Goal: Task Accomplishment & Management: Complete application form

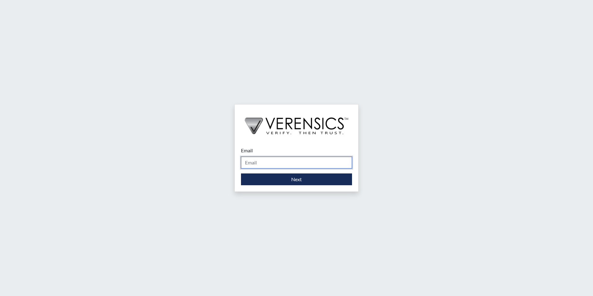
click at [270, 160] on input "Email" at bounding box center [296, 163] width 111 height 12
type input "[PERSON_NAME][EMAIL_ADDRESS][PERSON_NAME][DOMAIN_NAME]"
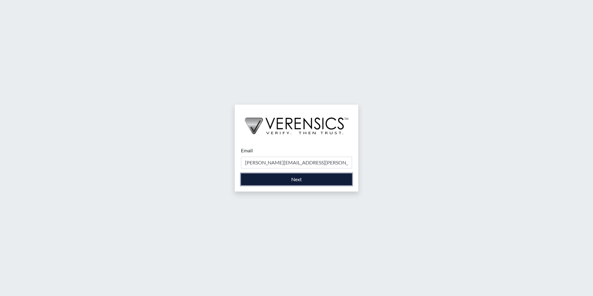
click at [273, 183] on button "Next" at bounding box center [296, 179] width 111 height 12
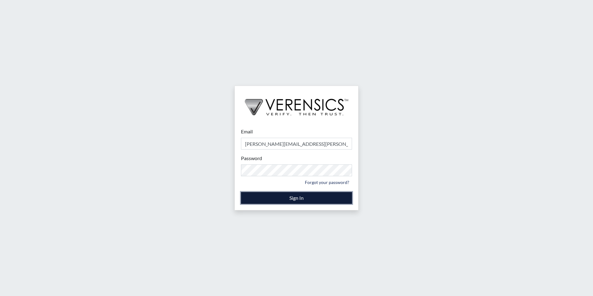
click at [275, 199] on button "Sign In" at bounding box center [296, 198] width 111 height 12
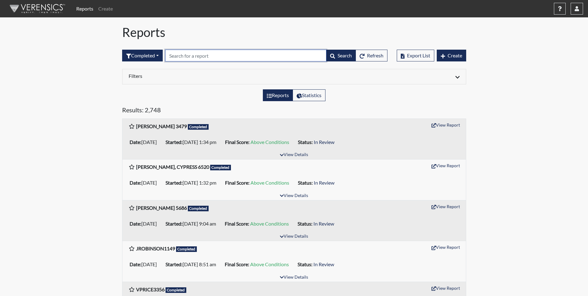
click at [192, 57] on input "text" at bounding box center [245, 56] width 161 height 12
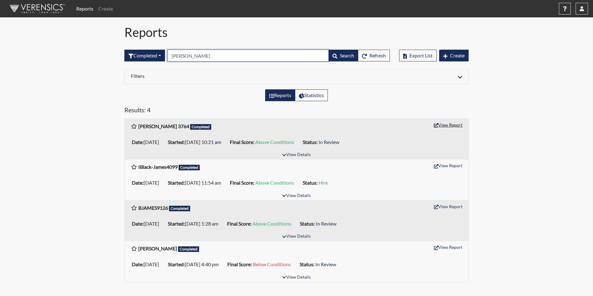
type input "[PERSON_NAME]"
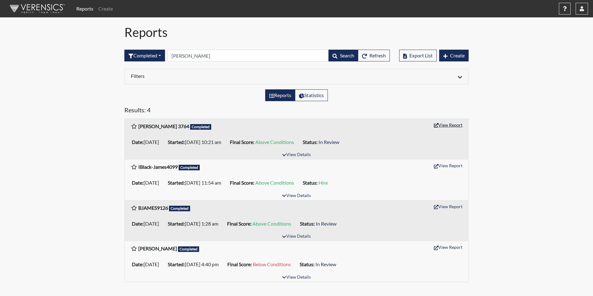
click at [445, 125] on button "View Report" at bounding box center [448, 125] width 34 height 10
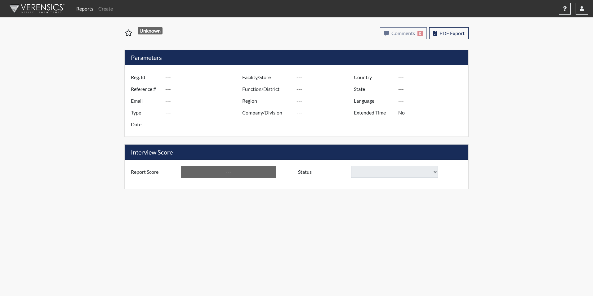
type input "[PERSON_NAME] 3764"
type input "50876"
type input "rjames6741@yahoo.com"
type input "Corrections Pre-Employment"
type input "Aug 21, 2025"
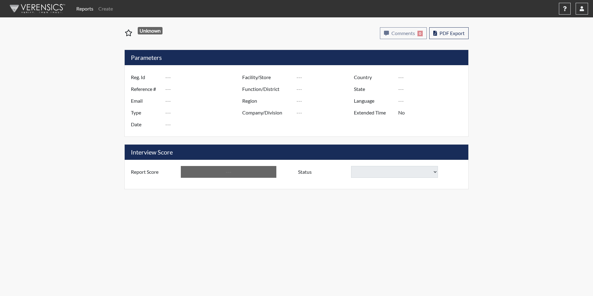
type input "[PERSON_NAME]"
type input "[GEOGRAPHIC_DATA]"
type input "[US_STATE]"
type input "English"
type input "Yes"
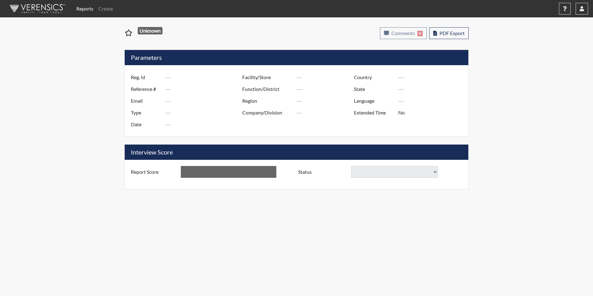
type input "Above Conditions"
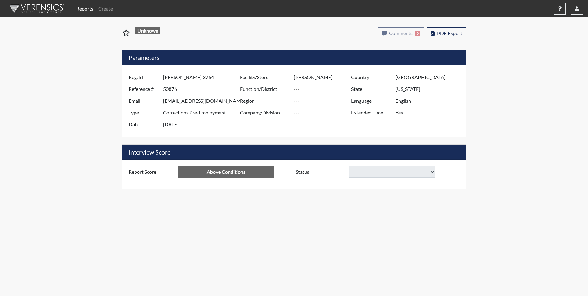
select select
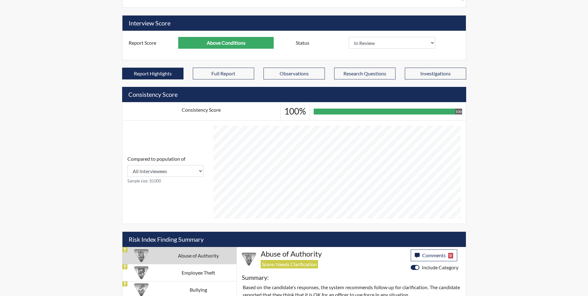
scroll to position [264, 0]
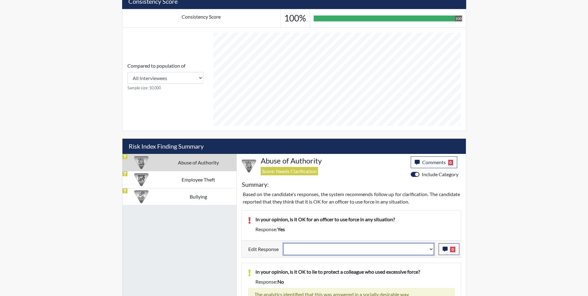
click at [312, 251] on select "Question is not relevant. Results will be updated. Reasonable explanation provi…" at bounding box center [358, 249] width 151 height 12
select select "reasonable-explanation-provided"
click at [283, 243] on select "Question is not relevant. Results will be updated. Reasonable explanation provi…" at bounding box center [358, 249] width 151 height 12
select select
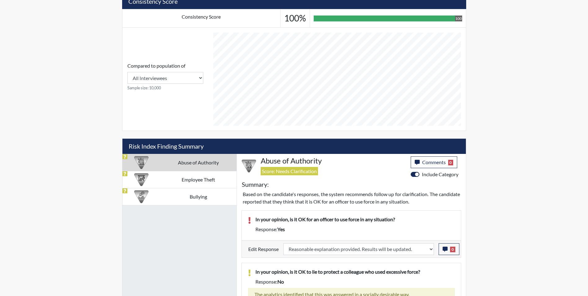
select select
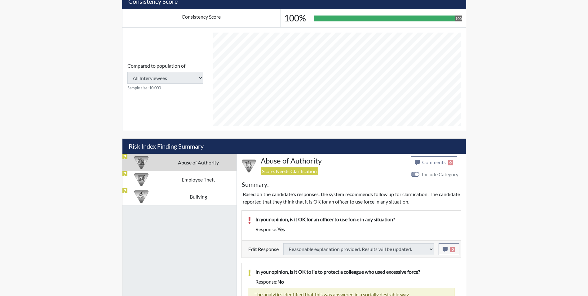
select select
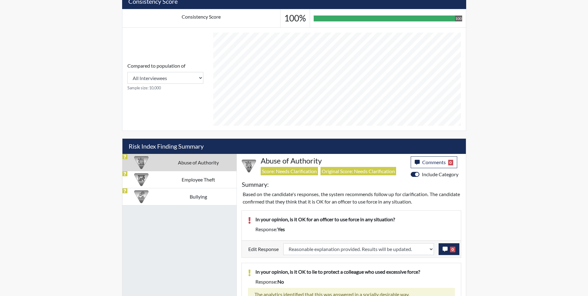
scroll to position [103, 258]
click at [445, 250] on icon "button" at bounding box center [445, 248] width 5 height 5
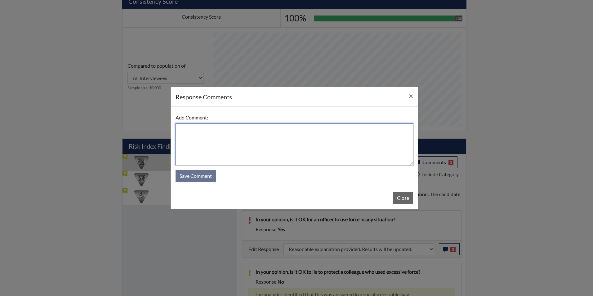
click at [214, 141] on textarea at bounding box center [293, 144] width 237 height 42
type textarea "Applicant answered no"
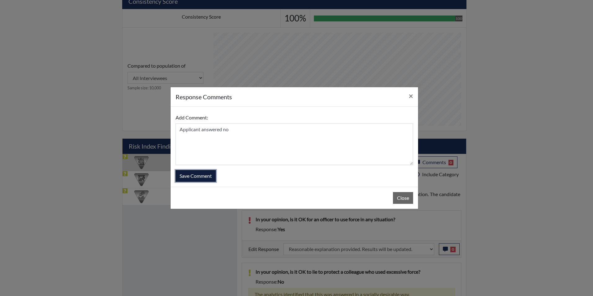
click at [201, 178] on button "Save Comment" at bounding box center [195, 176] width 40 height 12
select select
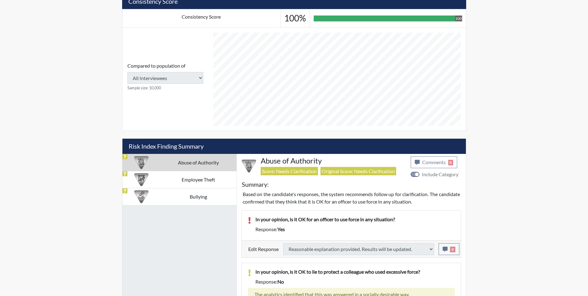
select select
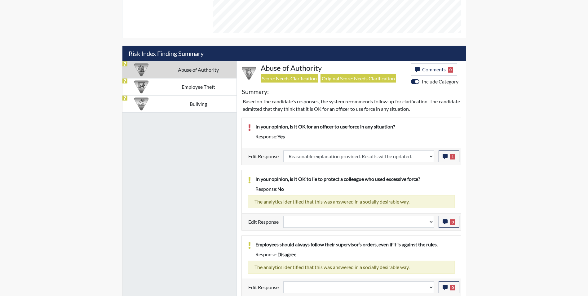
scroll to position [357, 0]
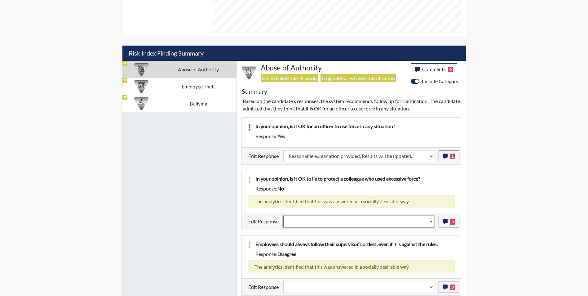
click at [318, 225] on select "Question is not relevant. Results will be updated. Reasonable explanation provi…" at bounding box center [358, 221] width 151 height 12
select select "reasonable-explanation-provided"
click at [283, 215] on select "Question is not relevant. Results will be updated. Reasonable explanation provi…" at bounding box center [358, 221] width 151 height 12
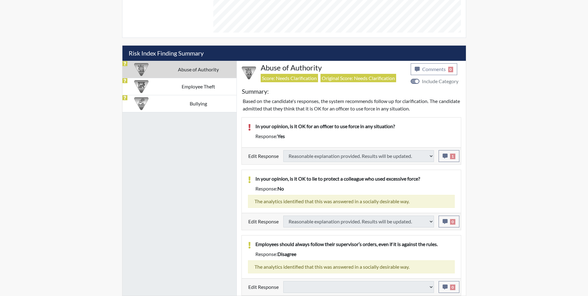
select select
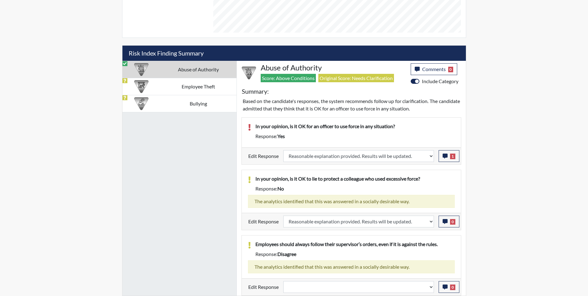
scroll to position [103, 258]
drag, startPoint x: 172, startPoint y: 89, endPoint x: 188, endPoint y: 89, distance: 16.4
click at [172, 89] on td "Employee Theft" at bounding box center [198, 86] width 76 height 17
select select
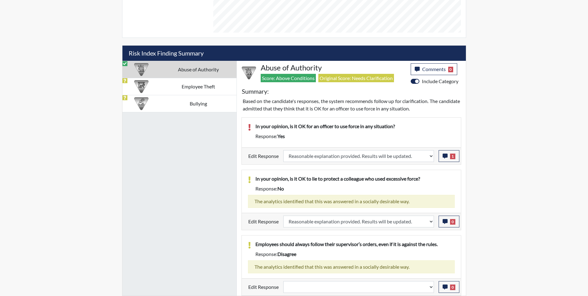
select select
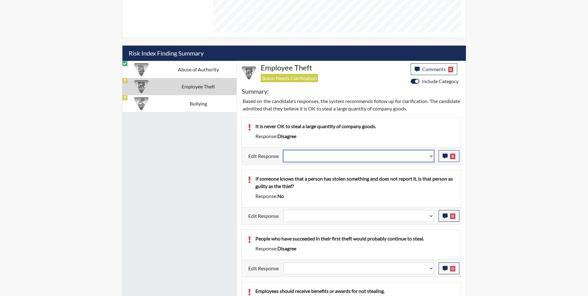
drag, startPoint x: 335, startPoint y: 157, endPoint x: 334, endPoint y: 161, distance: 4.4
click at [335, 157] on select "Question is not relevant. Results will be updated. Reasonable explanation provi…" at bounding box center [358, 156] width 151 height 12
select select "reasonable-explanation-provided"
click at [283, 150] on select "Question is not relevant. Results will be updated. Reasonable explanation provi…" at bounding box center [358, 156] width 151 height 12
select select
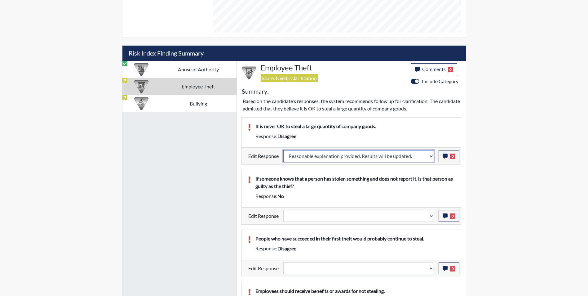
select select
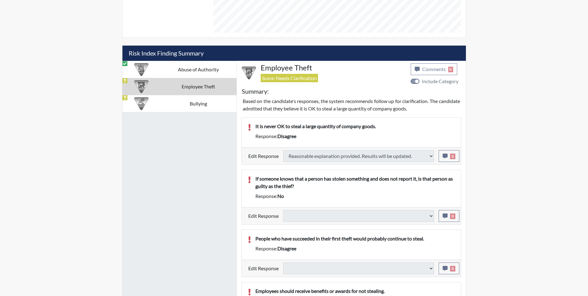
select select
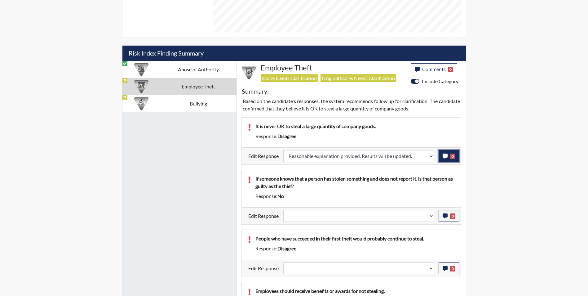
click at [443, 156] on icon "button" at bounding box center [445, 155] width 5 height 5
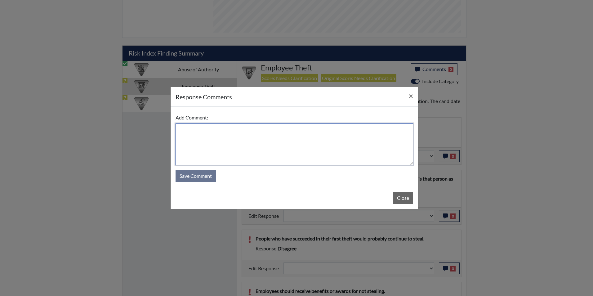
click at [287, 132] on textarea at bounding box center [293, 144] width 237 height 42
type textarea "Applicant agrees"
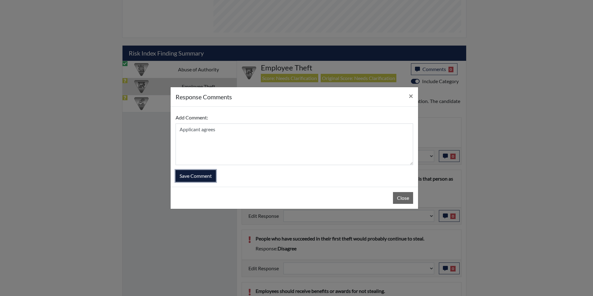
click at [194, 177] on button "Save Comment" at bounding box center [195, 176] width 40 height 12
select select
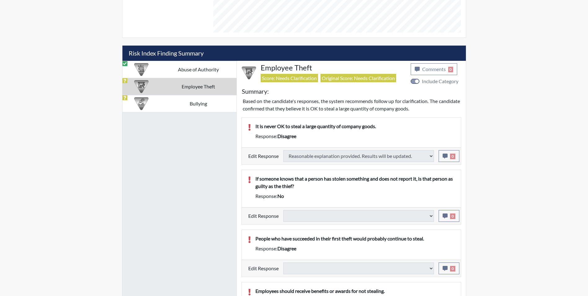
select select
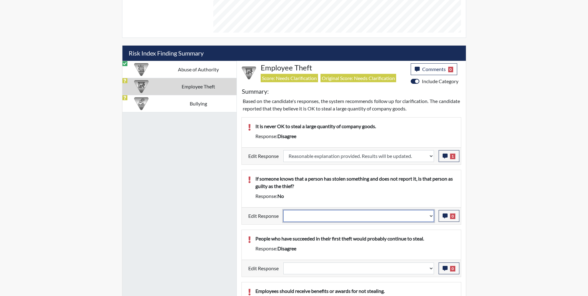
click at [316, 215] on select "Question is not relevant. Results will be updated. Reasonable explanation provi…" at bounding box center [358, 216] width 151 height 12
select select "reasonable-explanation-provided"
click at [283, 210] on select "Question is not relevant. Results will be updated. Reasonable explanation provi…" at bounding box center [358, 216] width 151 height 12
select select
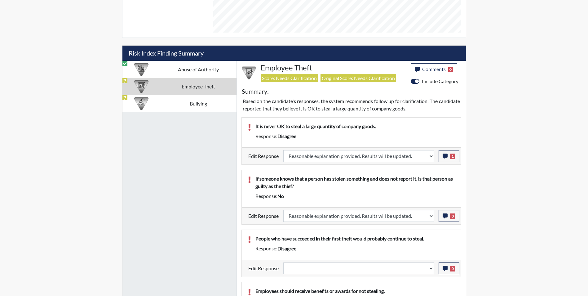
select select
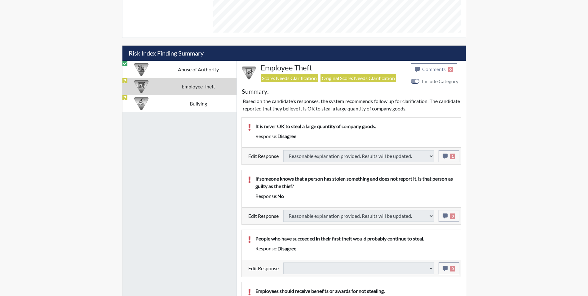
select select
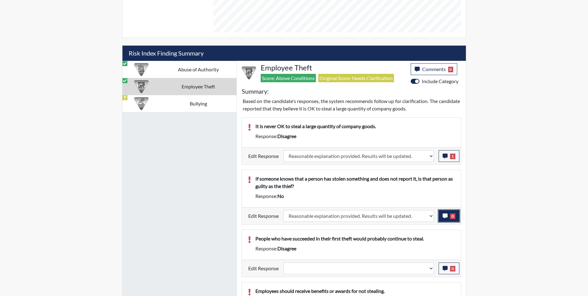
click at [443, 216] on icon "button" at bounding box center [445, 215] width 5 height 5
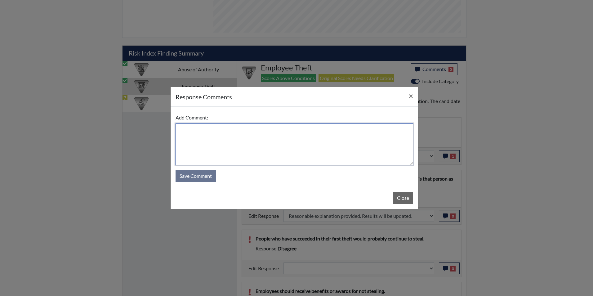
drag, startPoint x: 229, startPoint y: 143, endPoint x: 228, endPoint y: 139, distance: 4.0
click at [229, 143] on textarea at bounding box center [293, 144] width 237 height 42
type textarea "Applicant answered yes"
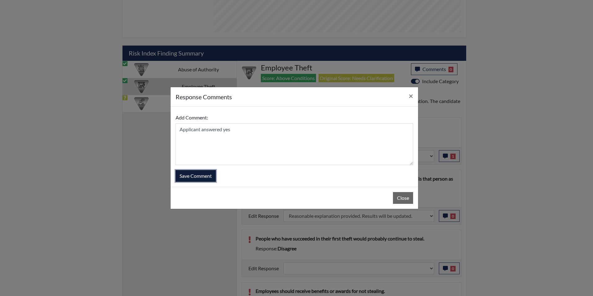
click at [202, 178] on button "Save Comment" at bounding box center [195, 176] width 40 height 12
select select
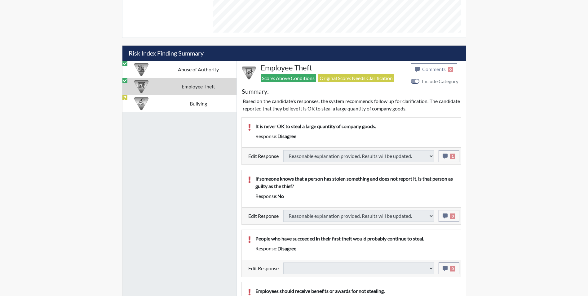
select select
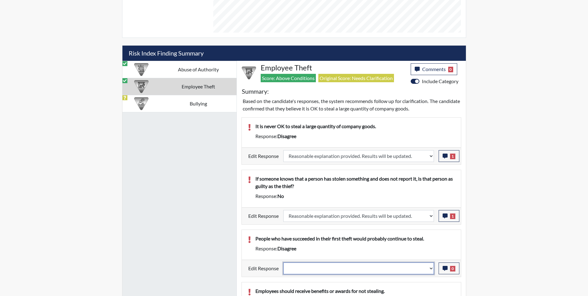
click at [317, 267] on select "Question is not relevant. Results will be updated. Reasonable explanation provi…" at bounding box center [358, 268] width 151 height 12
select select "reasonable-explanation-provided"
click at [283, 262] on select "Question is not relevant. Results will be updated. Reasonable explanation provi…" at bounding box center [358, 268] width 151 height 12
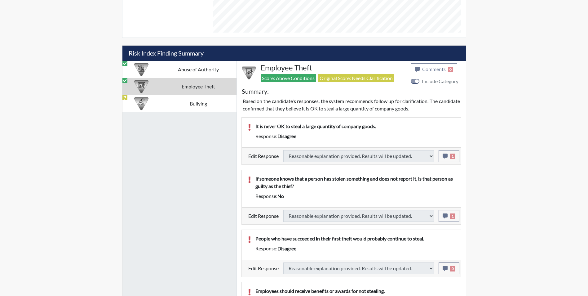
select select
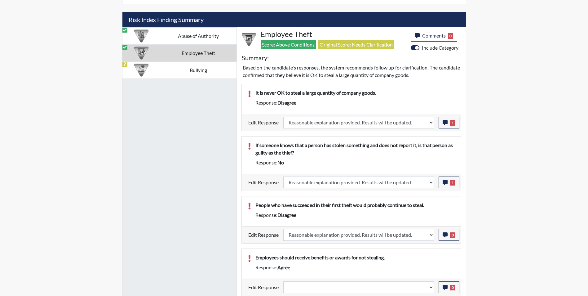
scroll to position [390, 0]
click at [443, 235] on icon "button" at bounding box center [445, 234] width 5 height 5
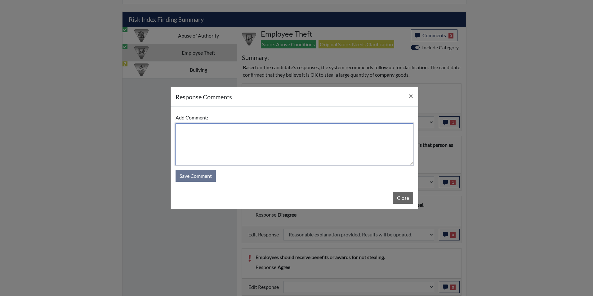
click at [217, 149] on textarea at bounding box center [293, 144] width 237 height 42
type textarea "Applicant agrees"
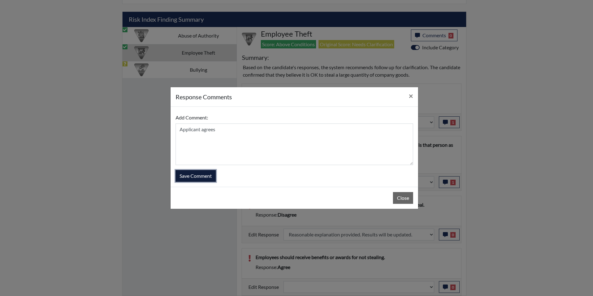
click at [209, 175] on button "Save Comment" at bounding box center [195, 176] width 40 height 12
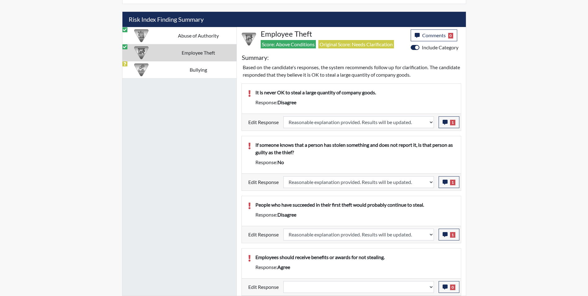
scroll to position [103, 258]
click at [313, 289] on select "Question is not relevant. Results will be updated. Reasonable explanation provi…" at bounding box center [358, 287] width 151 height 12
select select "reasonable-explanation-provided"
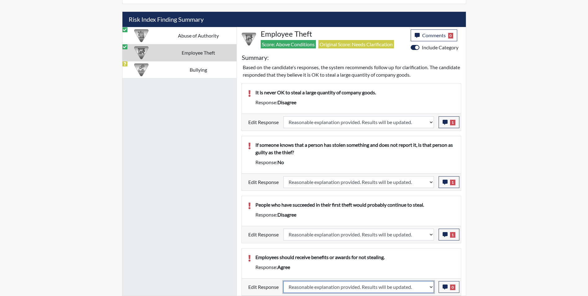
click at [283, 281] on select "Question is not relevant. Results will be updated. Reasonable explanation provi…" at bounding box center [358, 287] width 151 height 12
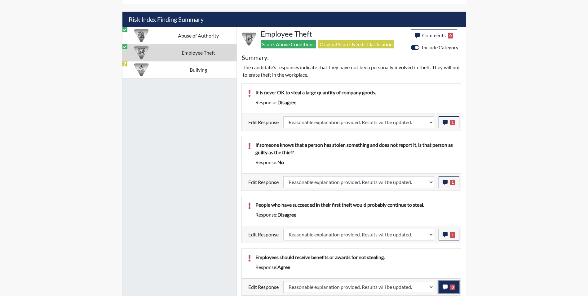
click at [446, 286] on icon "button" at bounding box center [445, 286] width 5 height 5
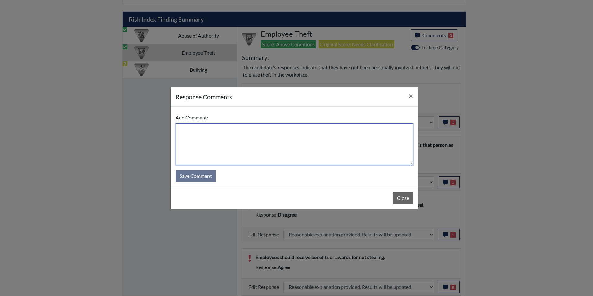
click at [206, 146] on textarea at bounding box center [293, 144] width 237 height 42
type textarea "Applicant disagrees"
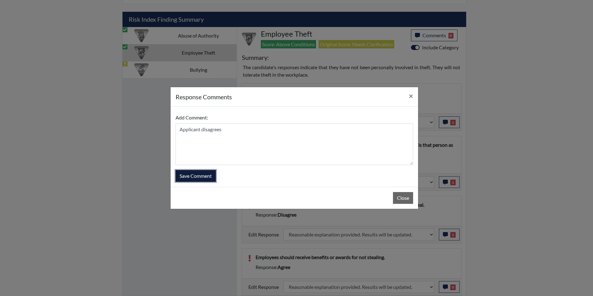
click at [201, 175] on button "Save Comment" at bounding box center [195, 176] width 40 height 12
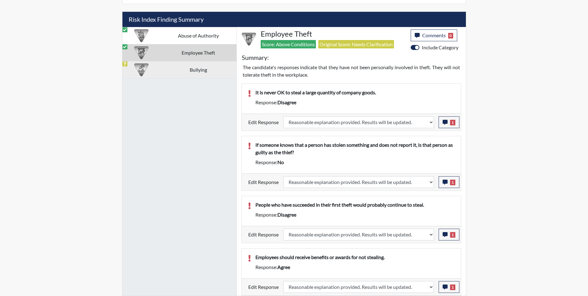
click at [154, 71] on div at bounding box center [141, 69] width 38 height 17
select select
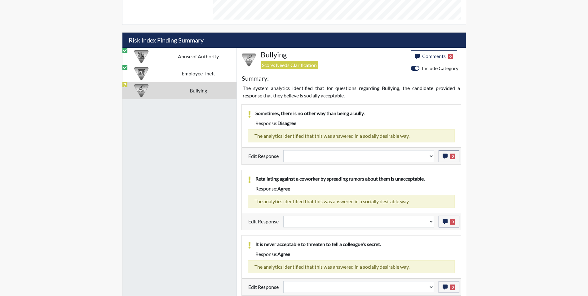
scroll to position [370, 0]
click at [335, 158] on select "Question is not relevant. Results will be updated. Reasonable explanation provi…" at bounding box center [358, 156] width 151 height 12
select select "reasonable-explanation-provided"
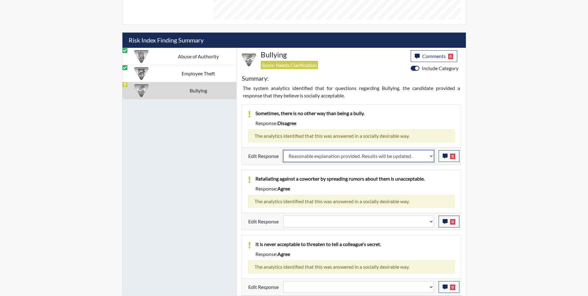
click at [283, 150] on select "Question is not relevant. Results will be updated. Reasonable explanation provi…" at bounding box center [358, 156] width 151 height 12
select select
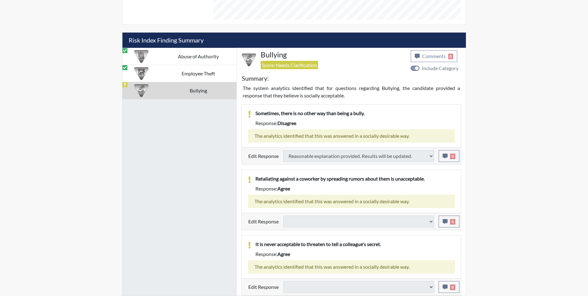
select select
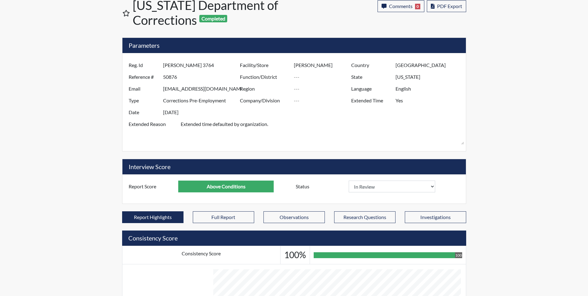
scroll to position [0, 0]
